Goal: Information Seeking & Learning: Learn about a topic

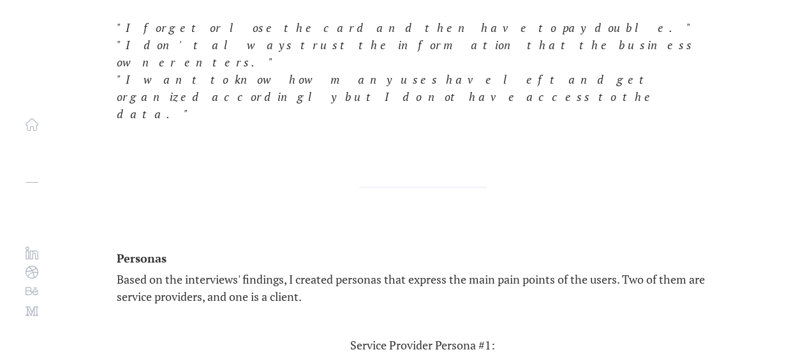
scroll to position [3000, 0]
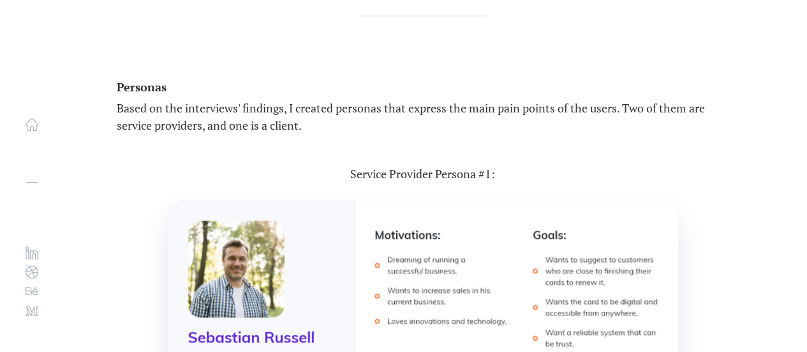
click at [23, 115] on div "[PERSON_NAME]" at bounding box center [32, 176] width 64 height 352
click at [27, 119] on img at bounding box center [32, 124] width 13 height 13
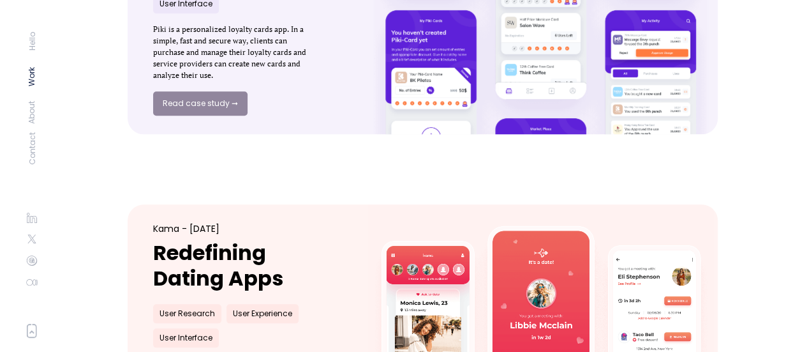
scroll to position [574, 0]
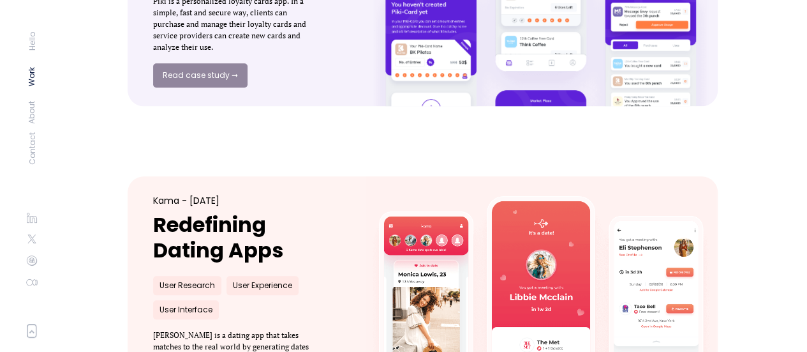
click at [386, 219] on link at bounding box center [541, 308] width 390 height 290
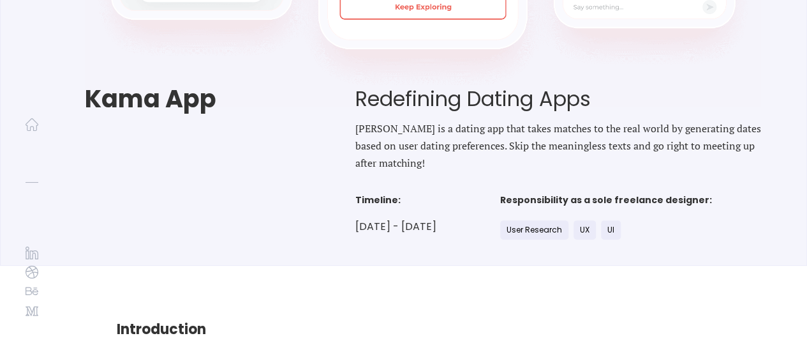
drag, startPoint x: 477, startPoint y: 197, endPoint x: 466, endPoint y: 380, distance: 182.9
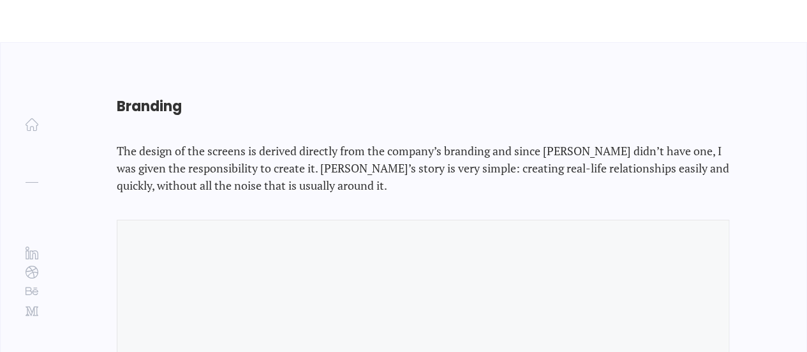
scroll to position [7438, 0]
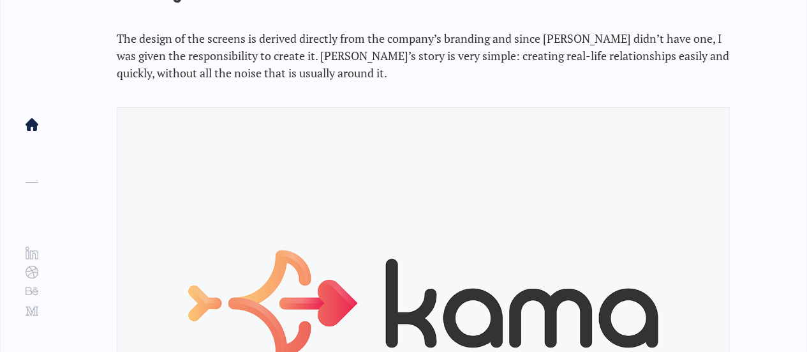
click at [33, 124] on img at bounding box center [32, 124] width 13 height 13
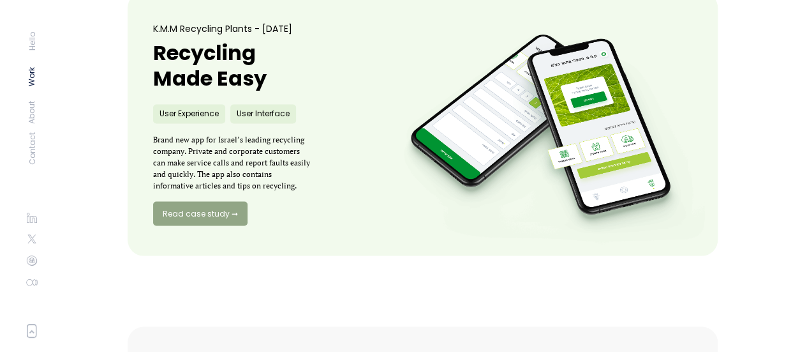
scroll to position [1021, 0]
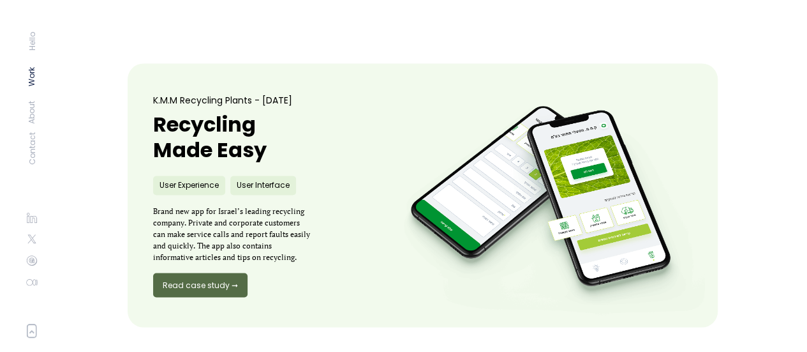
click at [236, 275] on link "Read case study ➞" at bounding box center [200, 285] width 94 height 24
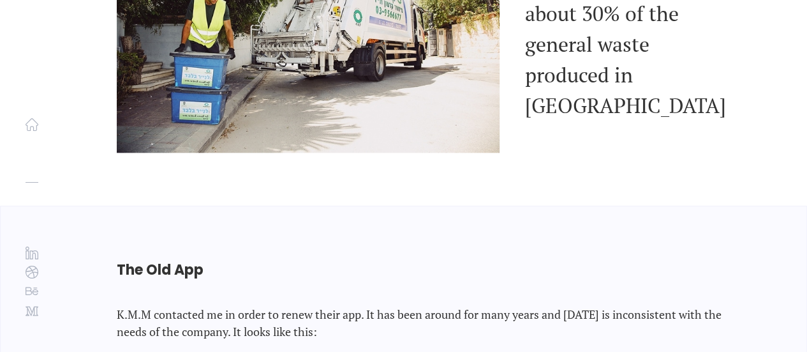
drag, startPoint x: 283, startPoint y: 91, endPoint x: 221, endPoint y: 341, distance: 257.1
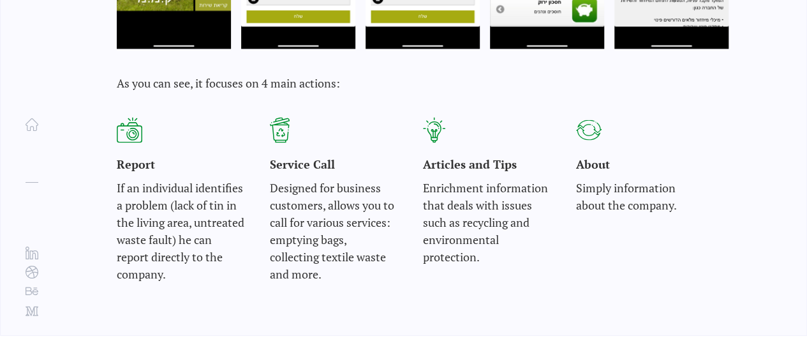
scroll to position [1202, 0]
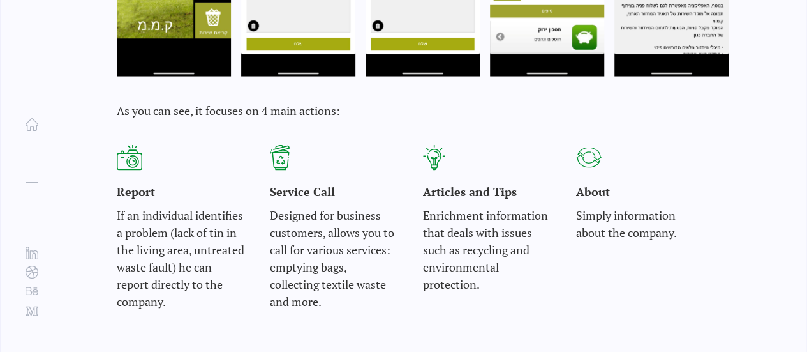
click at [439, 149] on img at bounding box center [434, 157] width 22 height 26
click at [433, 144] on img at bounding box center [434, 157] width 22 height 26
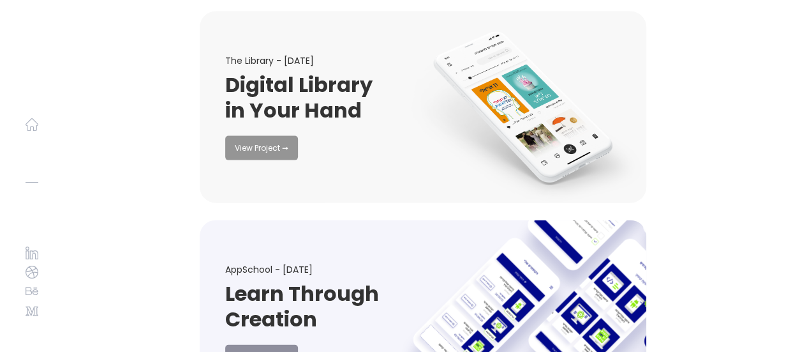
scroll to position [6321, 0]
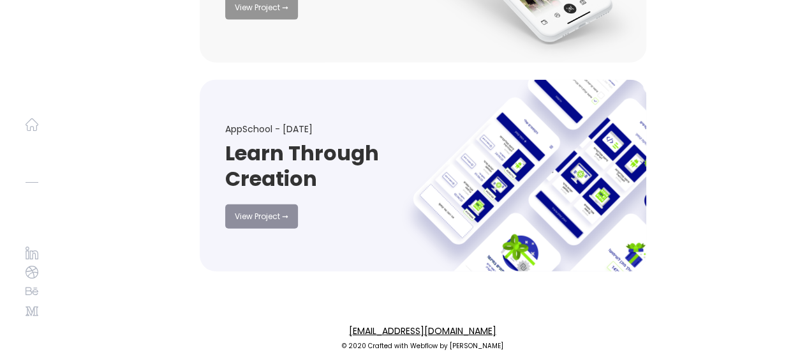
click at [36, 116] on nav at bounding box center [32, 158] width 13 height 317
click at [33, 121] on img at bounding box center [32, 124] width 13 height 13
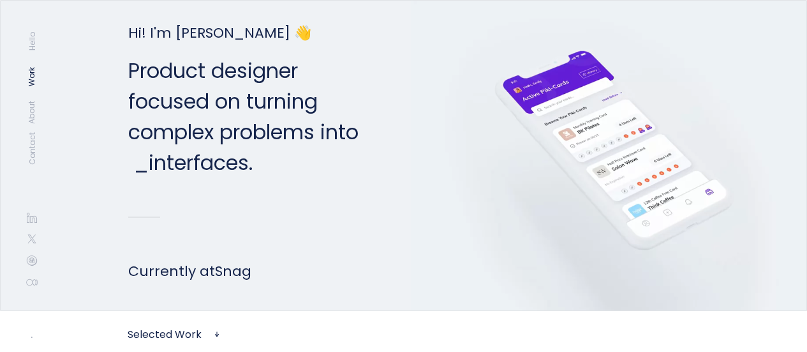
scroll to position [383, 0]
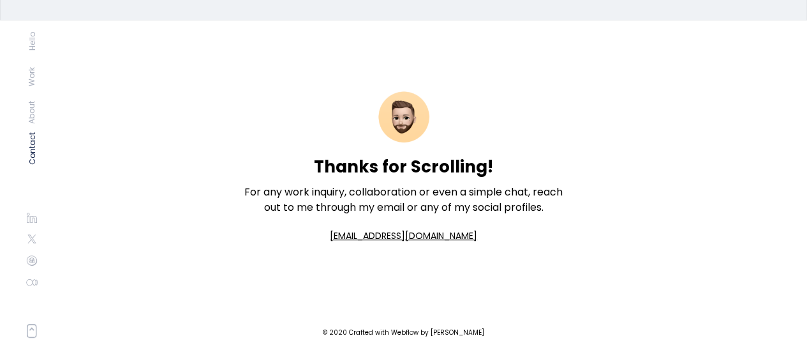
drag, startPoint x: 104, startPoint y: 75, endPoint x: 133, endPoint y: 382, distance: 308.3
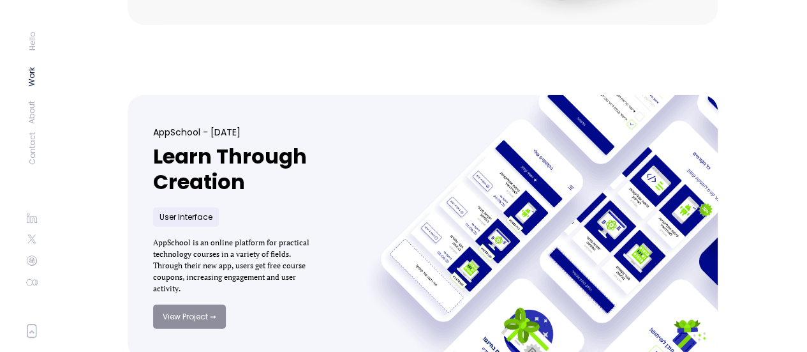
scroll to position [1562, 0]
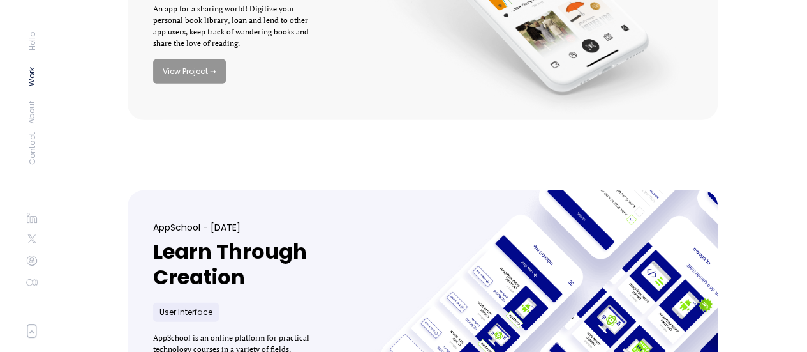
click at [303, 256] on h1 "Learn Through Creation" at bounding box center [233, 264] width 160 height 51
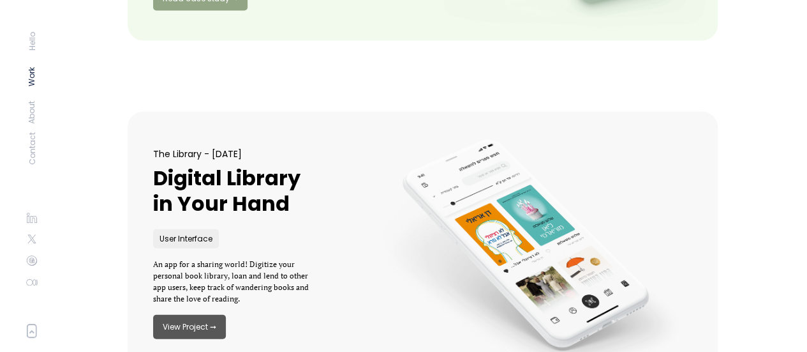
click at [183, 324] on link "View Project ➞" at bounding box center [189, 327] width 73 height 24
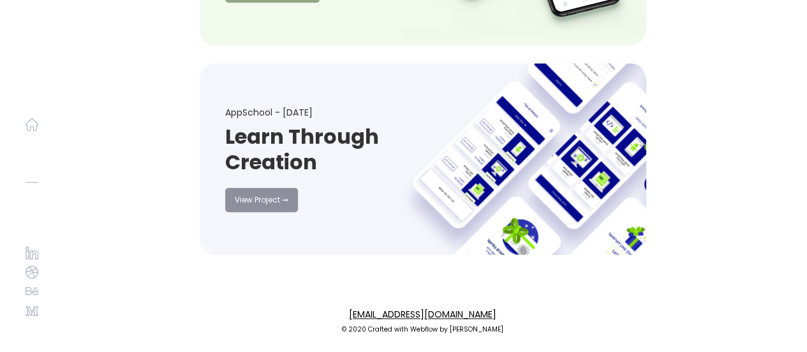
drag, startPoint x: 430, startPoint y: 101, endPoint x: 440, endPoint y: 382, distance: 281.0
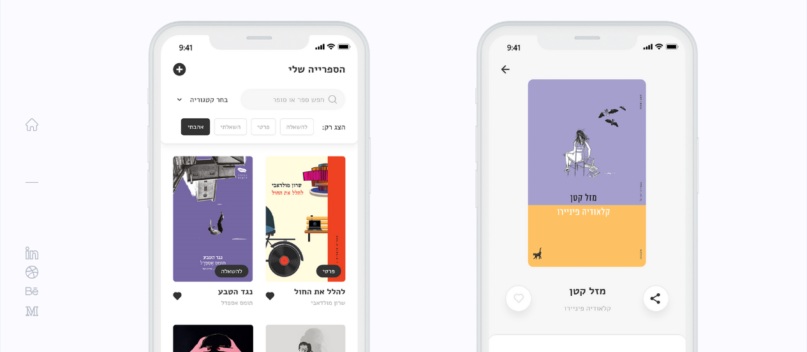
scroll to position [1726, 0]
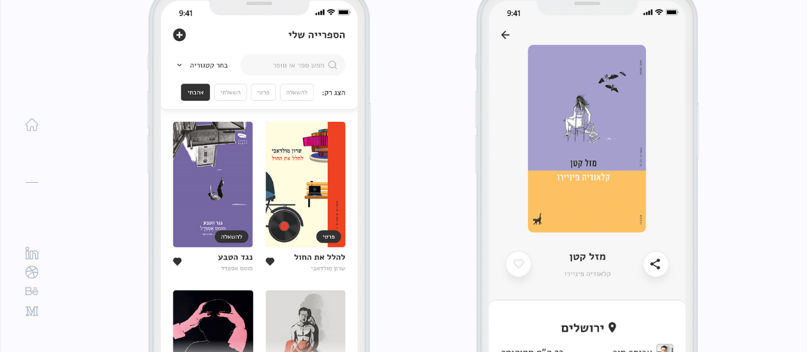
click at [336, 179] on img at bounding box center [258, 214] width 223 height 454
click at [568, 251] on img at bounding box center [587, 214] width 223 height 454
click at [497, 241] on img at bounding box center [587, 214] width 223 height 454
click at [617, 266] on img at bounding box center [587, 214] width 223 height 454
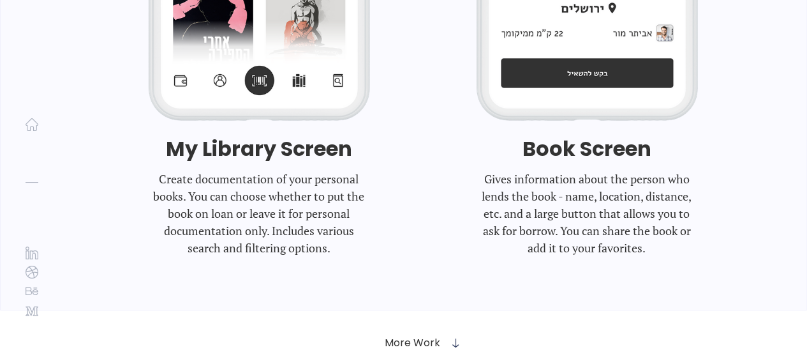
click at [603, 153] on h1 "Book Screen" at bounding box center [587, 148] width 223 height 31
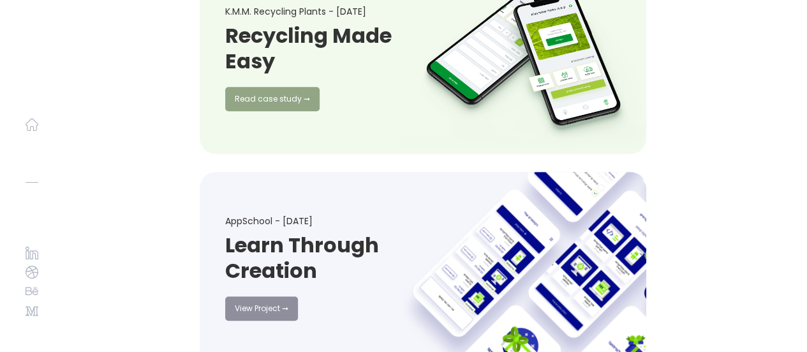
scroll to position [3002, 0]
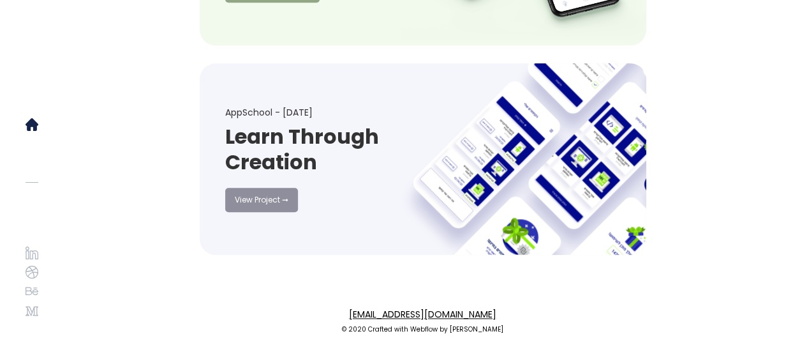
click at [34, 121] on img at bounding box center [32, 124] width 13 height 13
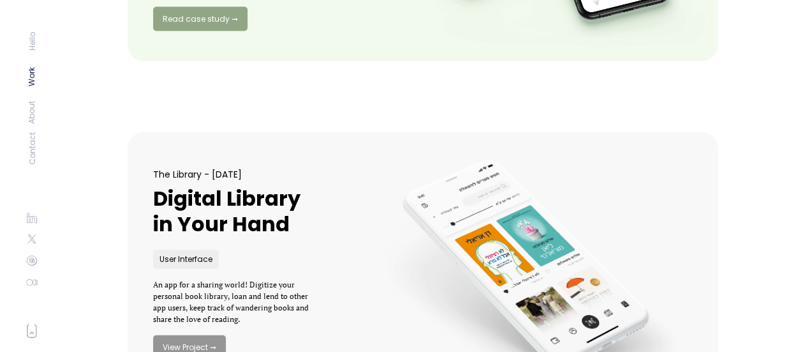
drag, startPoint x: 350, startPoint y: 146, endPoint x: 337, endPoint y: 382, distance: 236.5
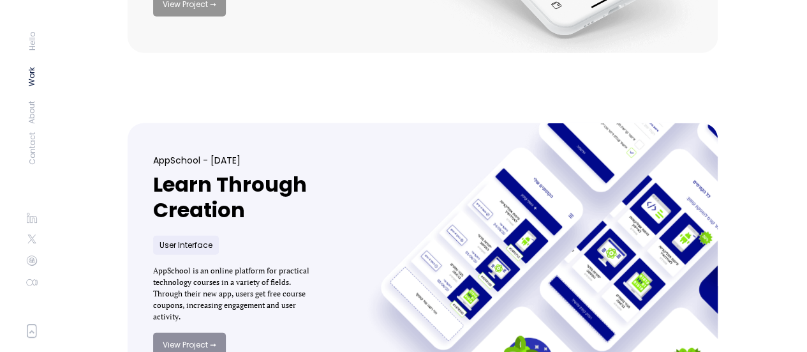
scroll to position [1739, 0]
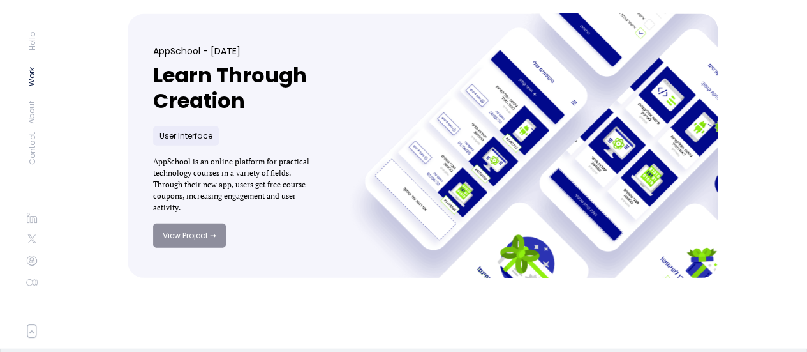
click at [374, 183] on link at bounding box center [541, 146] width 390 height 290
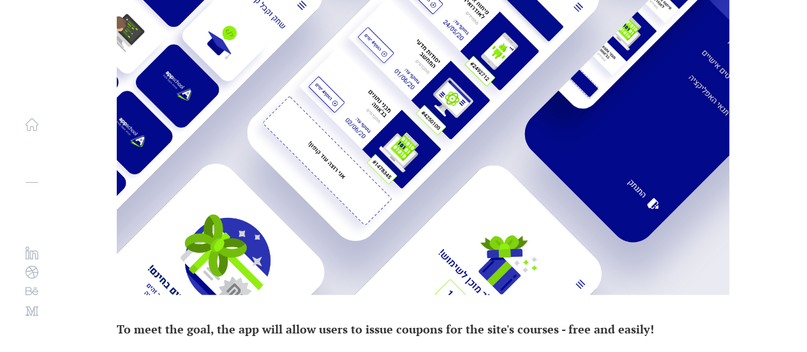
drag, startPoint x: 396, startPoint y: 139, endPoint x: 405, endPoint y: 382, distance: 242.7
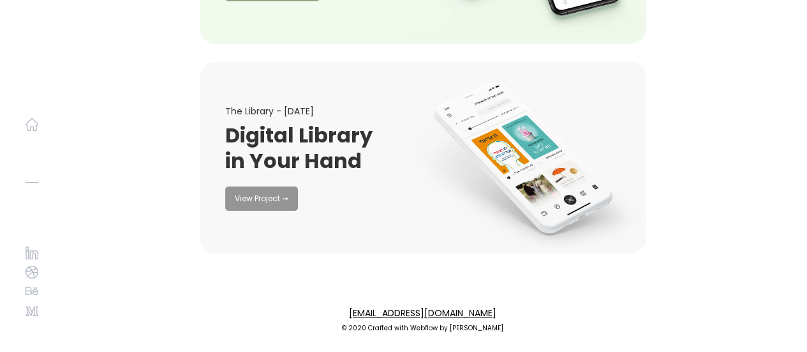
drag, startPoint x: 406, startPoint y: 93, endPoint x: 395, endPoint y: 382, distance: 289.3
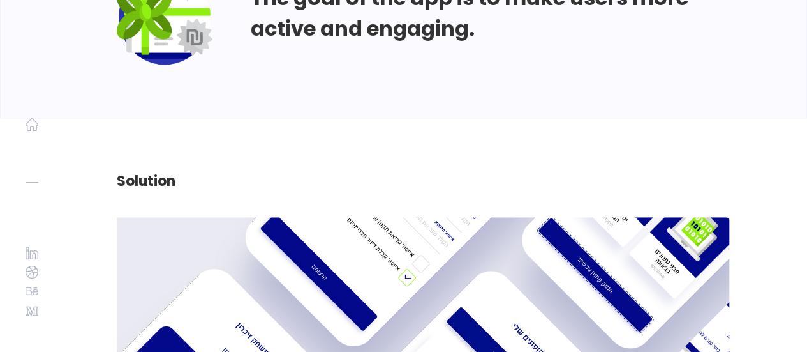
scroll to position [1028, 0]
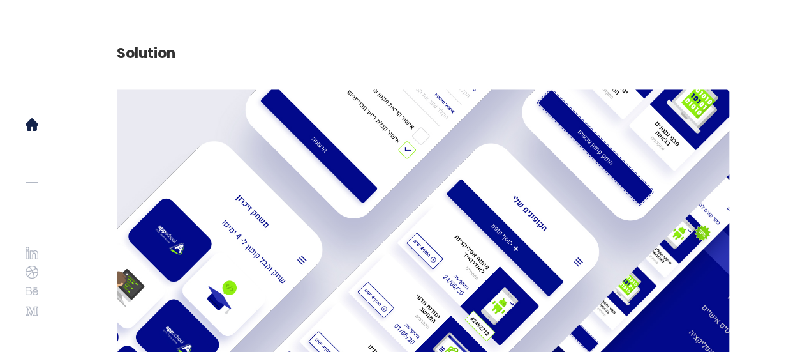
click at [29, 127] on img at bounding box center [32, 124] width 13 height 13
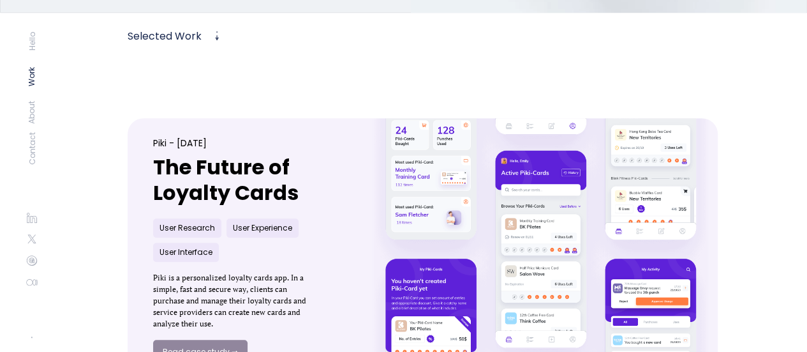
scroll to position [383, 0]
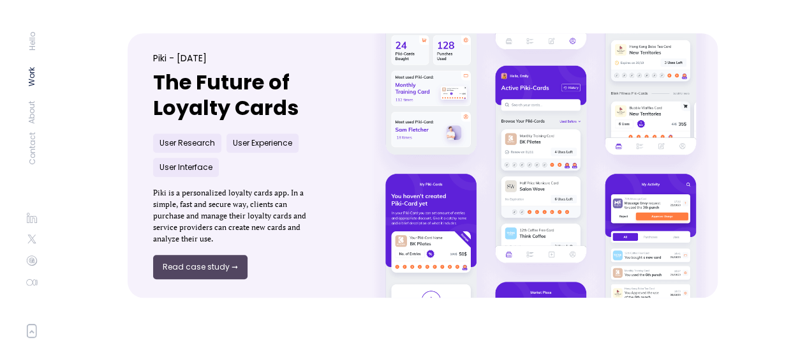
click at [194, 275] on link "Read case study ➞" at bounding box center [200, 267] width 94 height 24
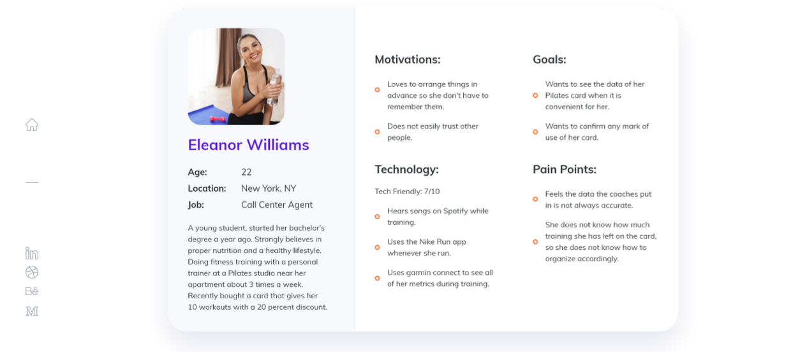
scroll to position [7792, 0]
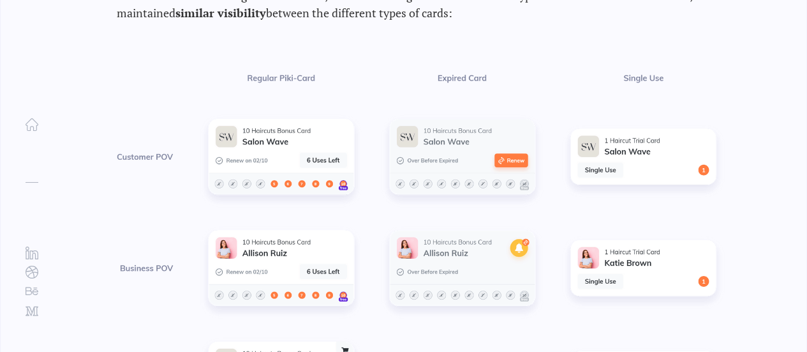
drag, startPoint x: 414, startPoint y: 84, endPoint x: 454, endPoint y: 382, distance: 300.2
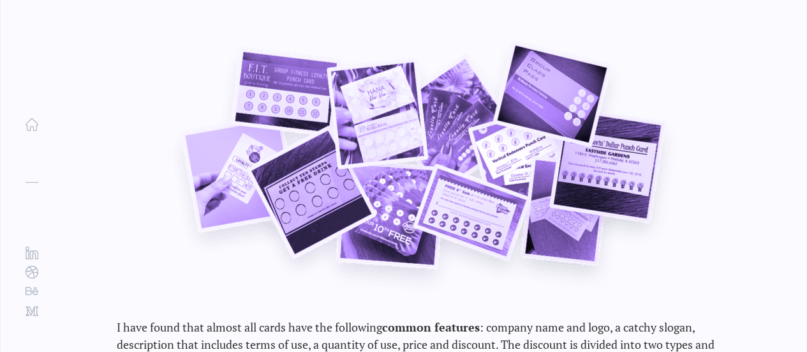
scroll to position [6196, 0]
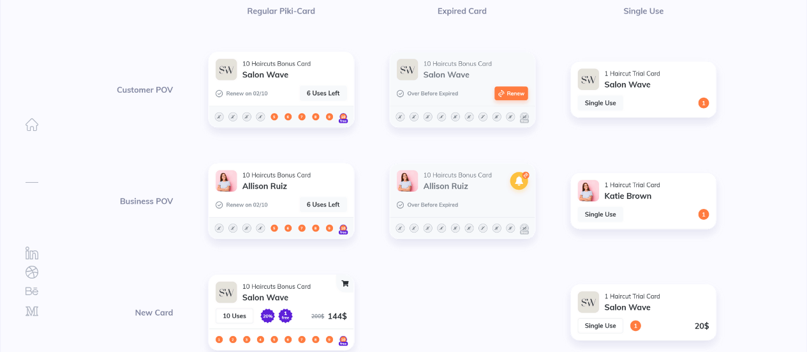
drag, startPoint x: 424, startPoint y: 144, endPoint x: 506, endPoint y: 377, distance: 246.9
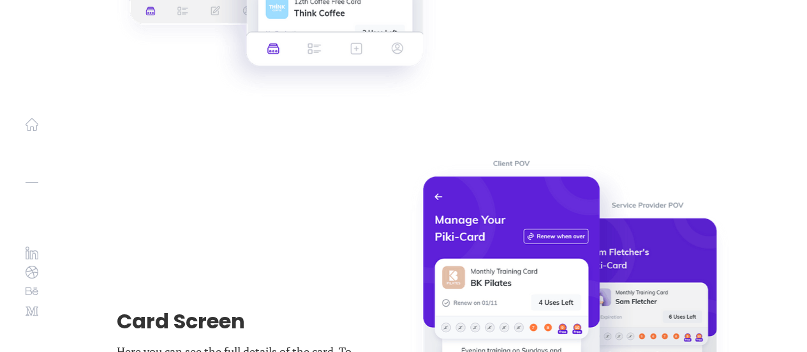
scroll to position [11526, 0]
